Goal: Check status: Check status

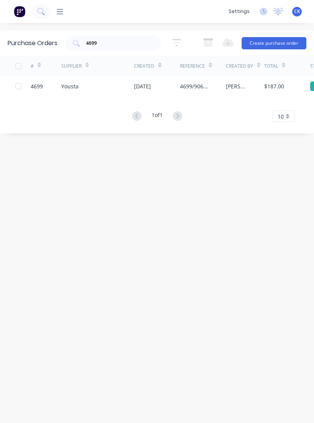
click at [128, 41] on input "4699" at bounding box center [116, 43] width 63 height 8
type input "4"
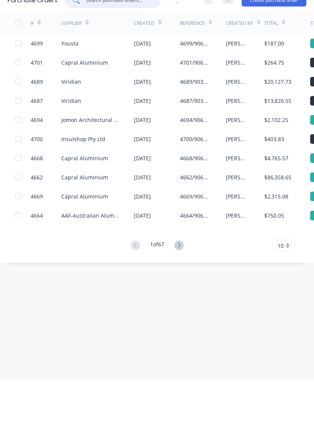
click at [274, 191] on div "$4,765.57" at bounding box center [287, 200] width 46 height 19
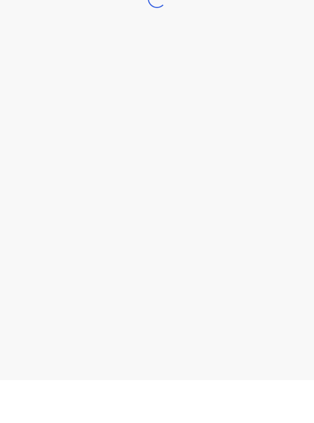
scroll to position [12, 0]
type textarea "x"
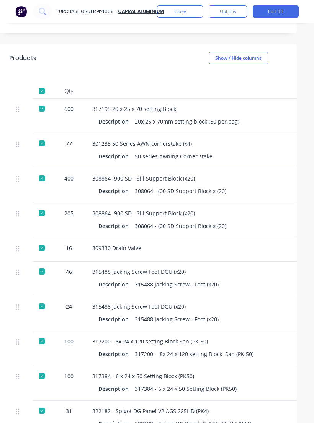
scroll to position [182, 10]
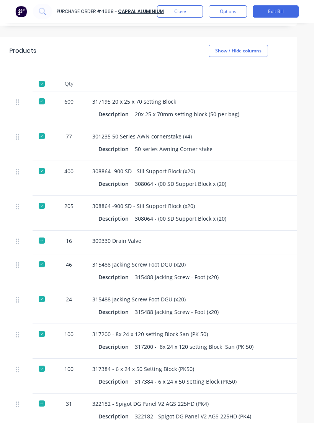
click at [188, 11] on button "Close" at bounding box center [180, 11] width 46 height 12
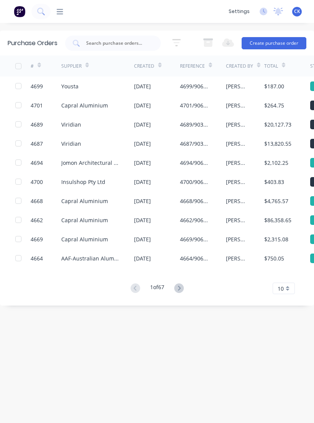
click at [216, 234] on div "4669/9066 [PERSON_NAME].C" at bounding box center [203, 238] width 46 height 19
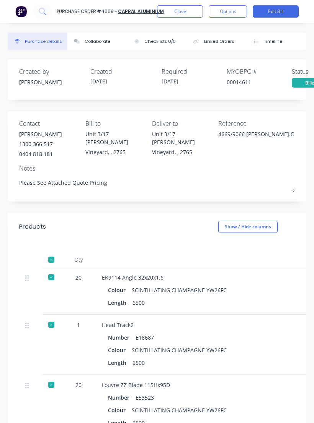
click at [194, 13] on button "Close" at bounding box center [180, 11] width 46 height 12
